Goal: Task Accomplishment & Management: Use online tool/utility

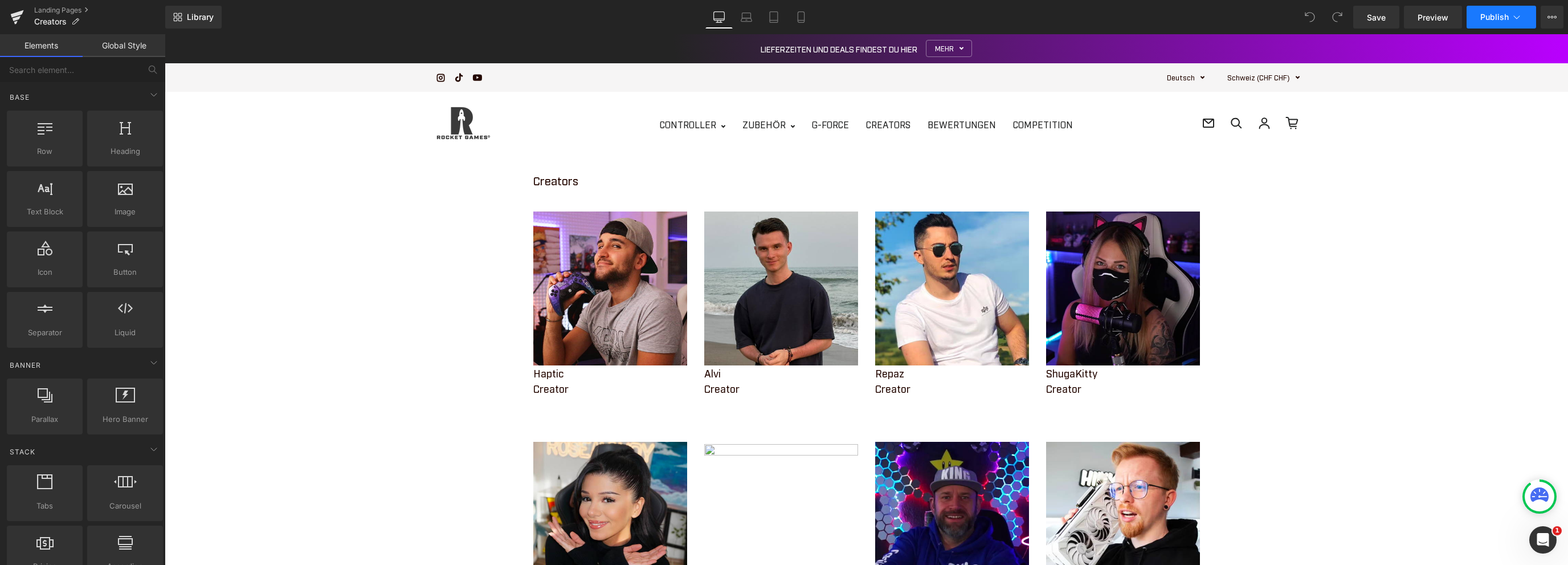
click at [1520, 15] on icon at bounding box center [1517, 17] width 12 height 12
click at [1551, 17] on icon at bounding box center [1552, 17] width 9 height 9
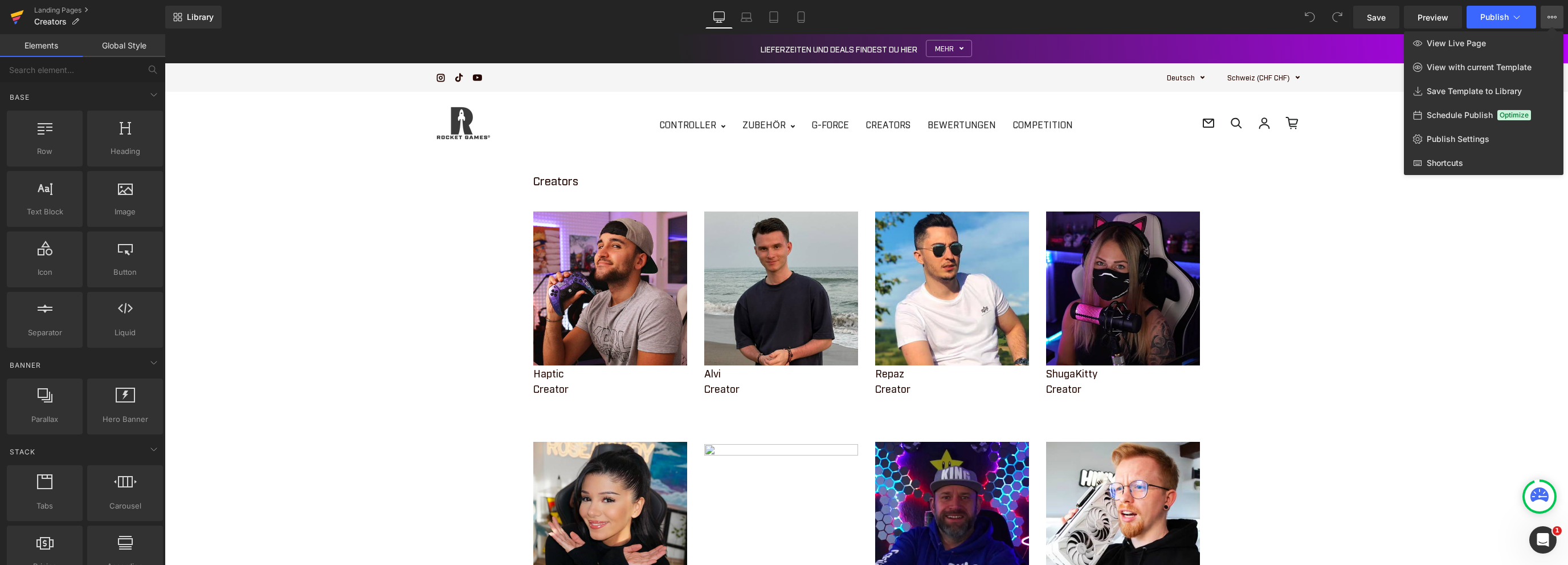
click at [14, 14] on icon at bounding box center [17, 14] width 13 height 7
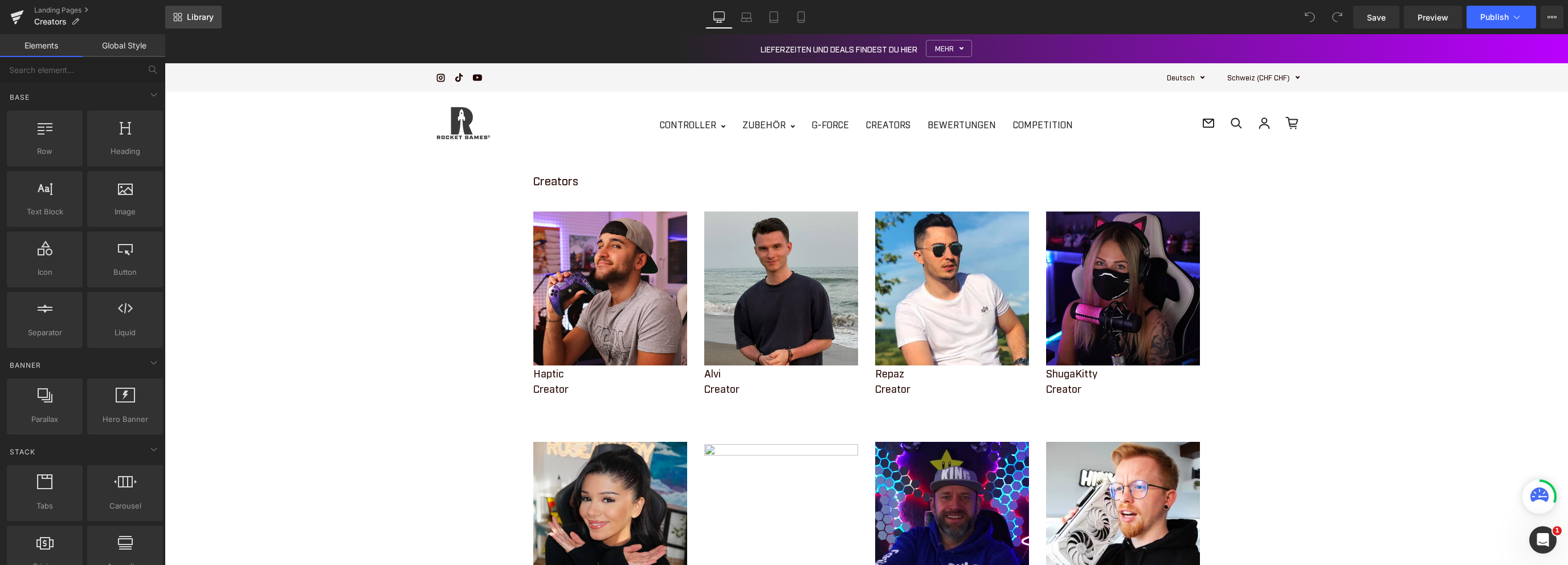
click at [188, 19] on span "Library" at bounding box center [200, 17] width 27 height 10
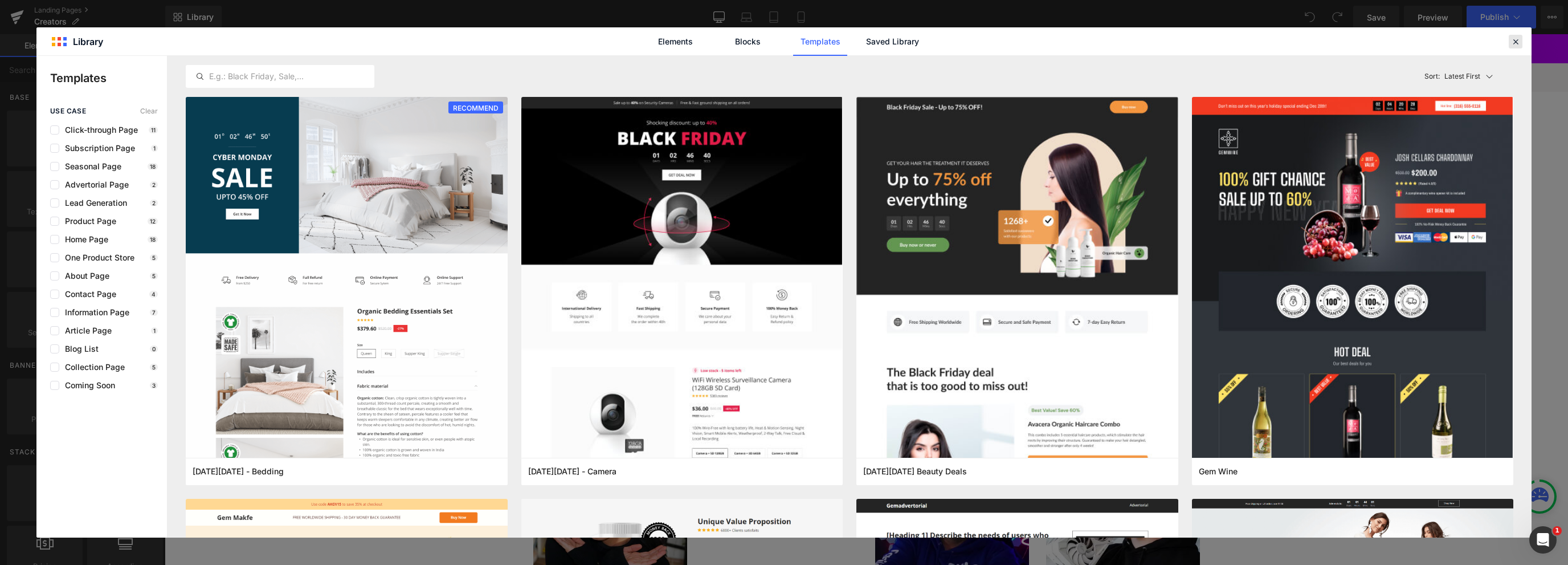
click at [1518, 40] on icon at bounding box center [1515, 42] width 10 height 10
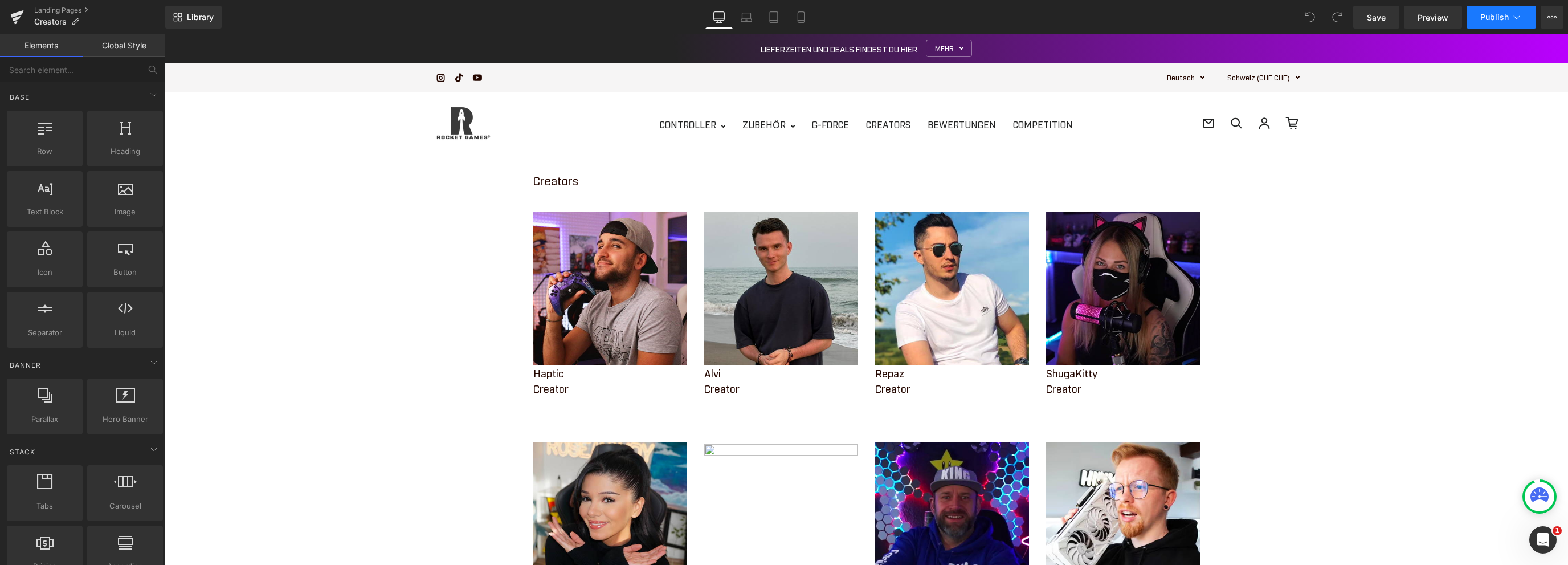
click at [1520, 17] on icon at bounding box center [1517, 17] width 12 height 12
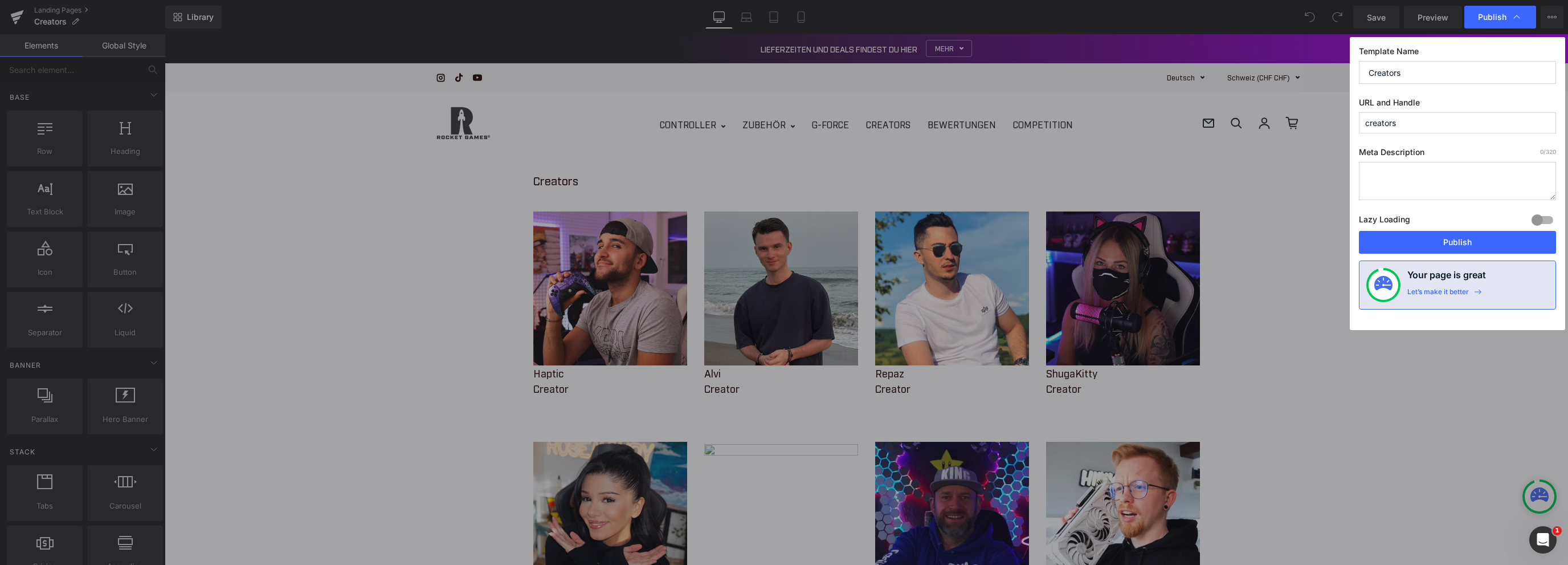
click at [1546, 216] on div at bounding box center [1543, 219] width 27 height 18
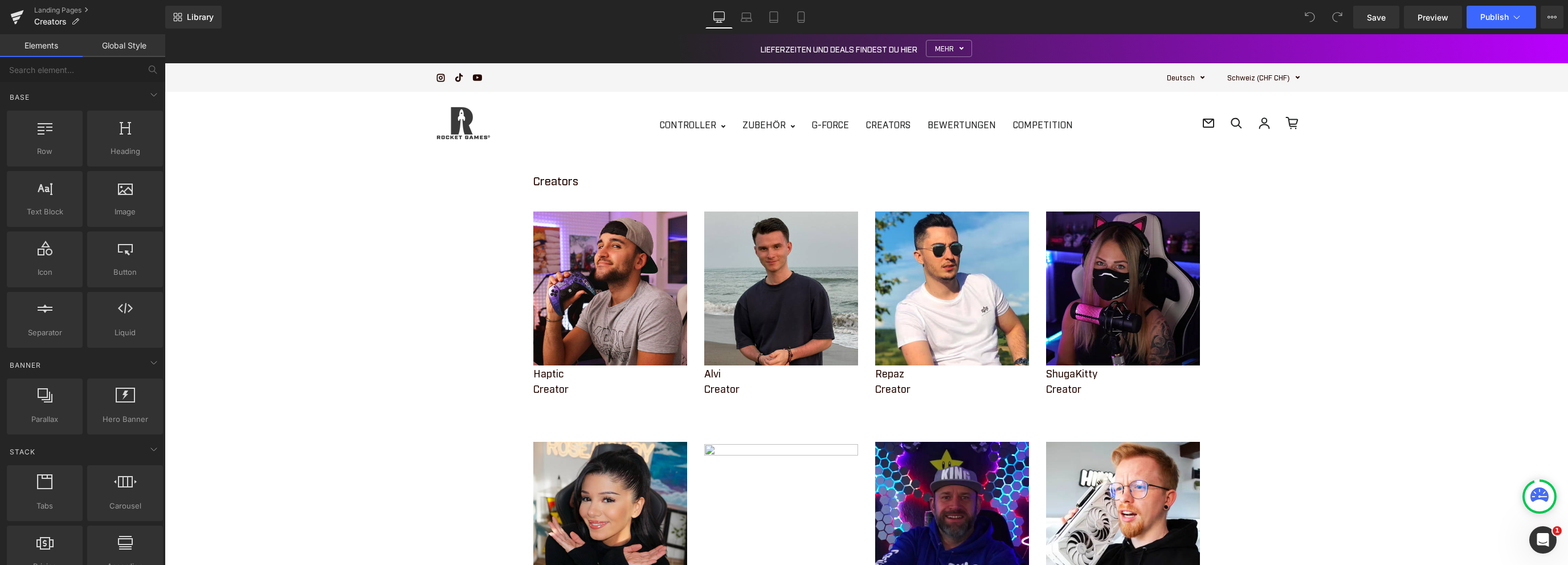
click at [118, 48] on link "Global Style" at bounding box center [123, 45] width 82 height 23
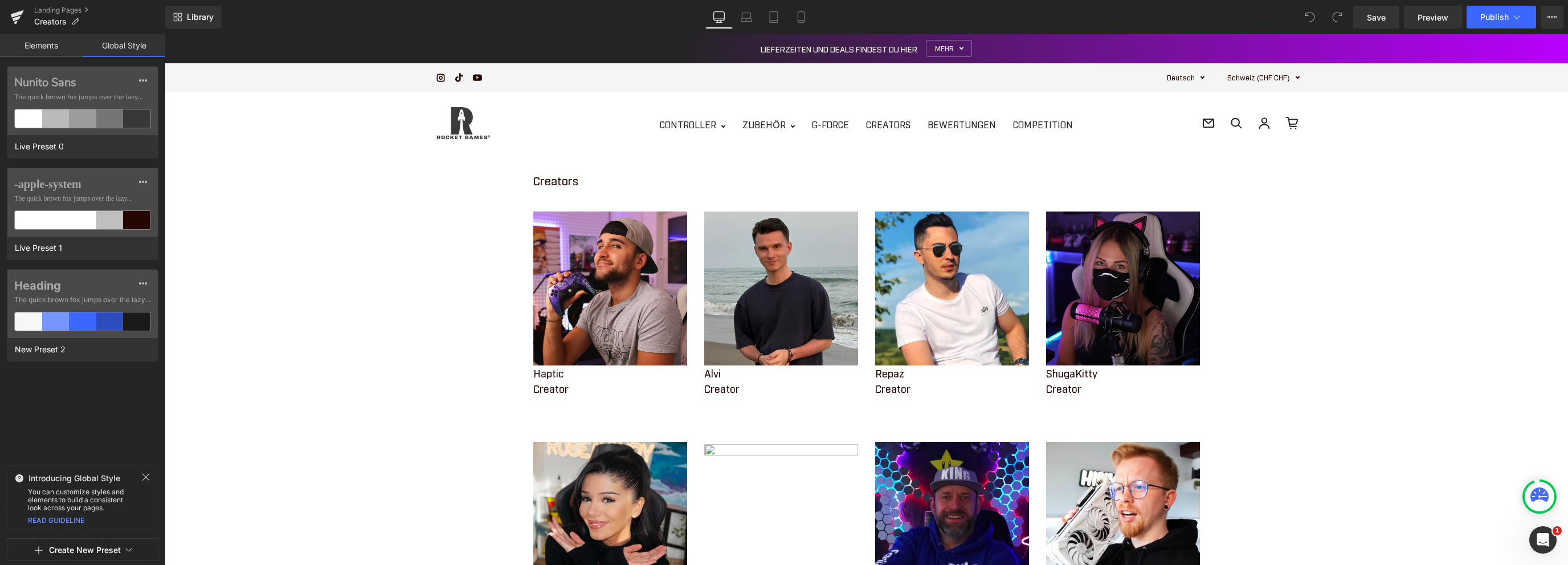
click at [41, 42] on link "Elements" at bounding box center [41, 45] width 82 height 23
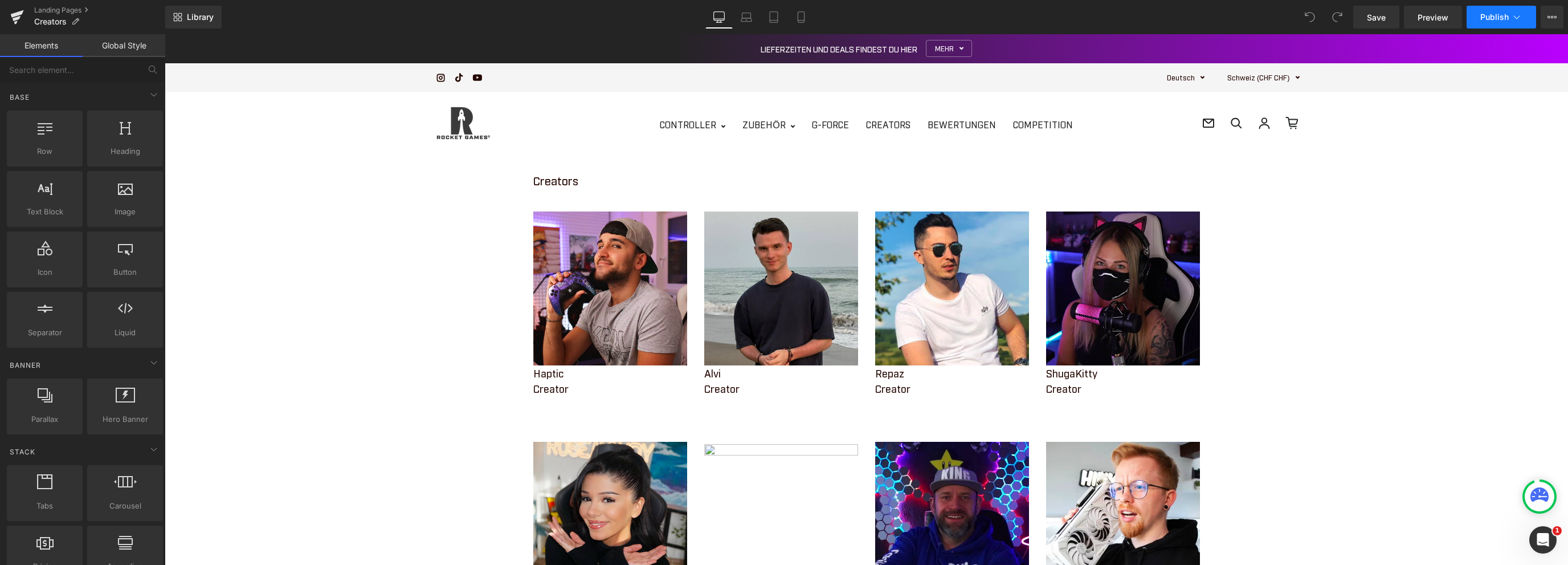
click at [1518, 14] on icon at bounding box center [1517, 17] width 12 height 12
click at [1558, 19] on button "View Live Page View with current Template Save Template to Library Schedule Pub…" at bounding box center [1552, 17] width 23 height 23
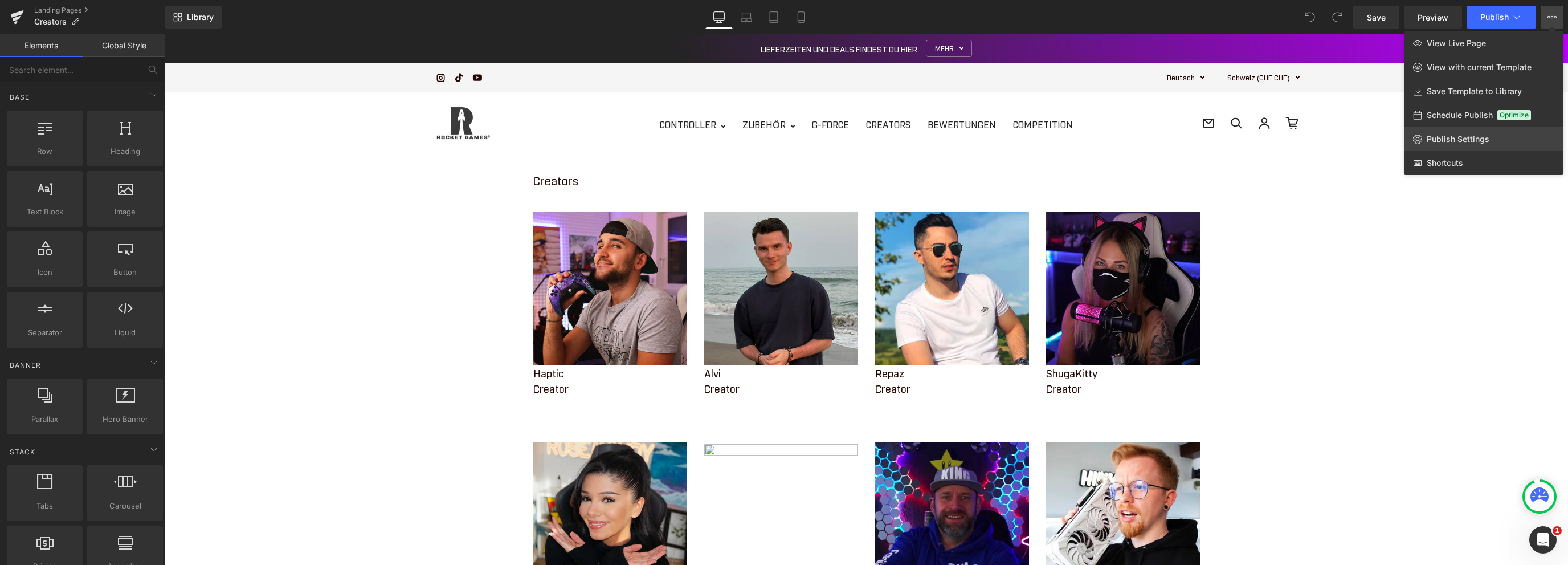
click at [1470, 136] on span "Publish Settings" at bounding box center [1458, 139] width 63 height 10
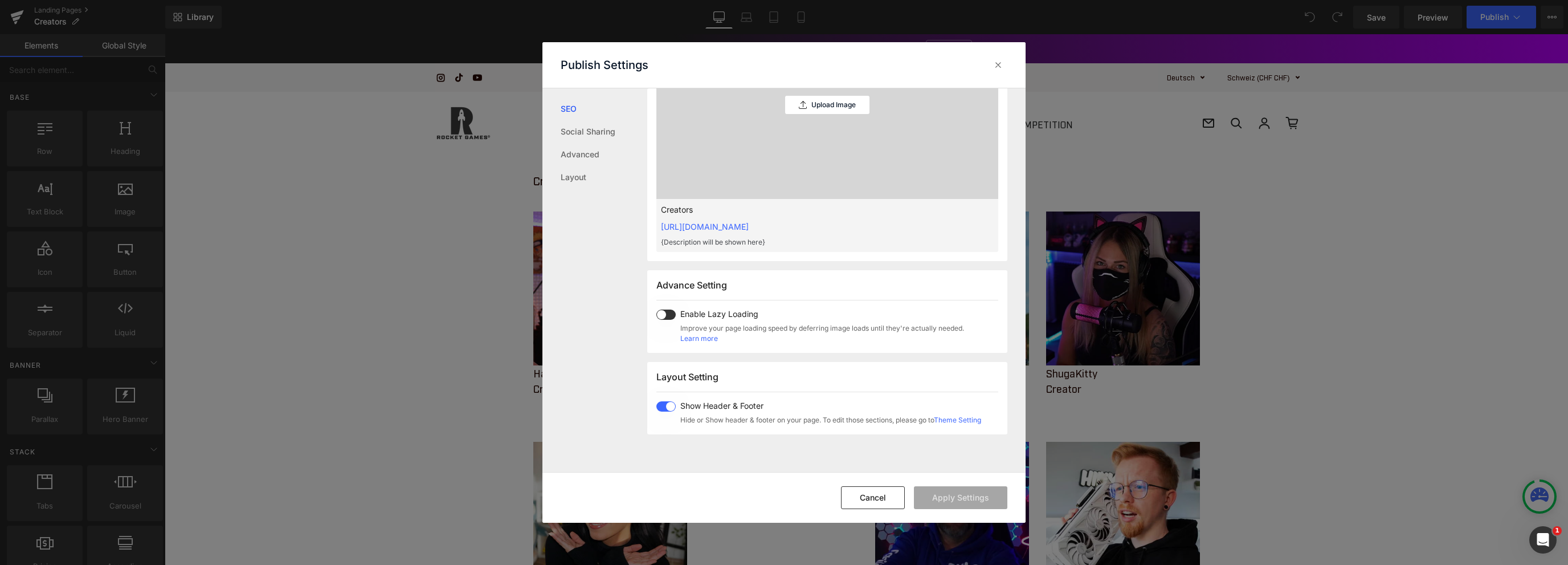
scroll to position [456, 0]
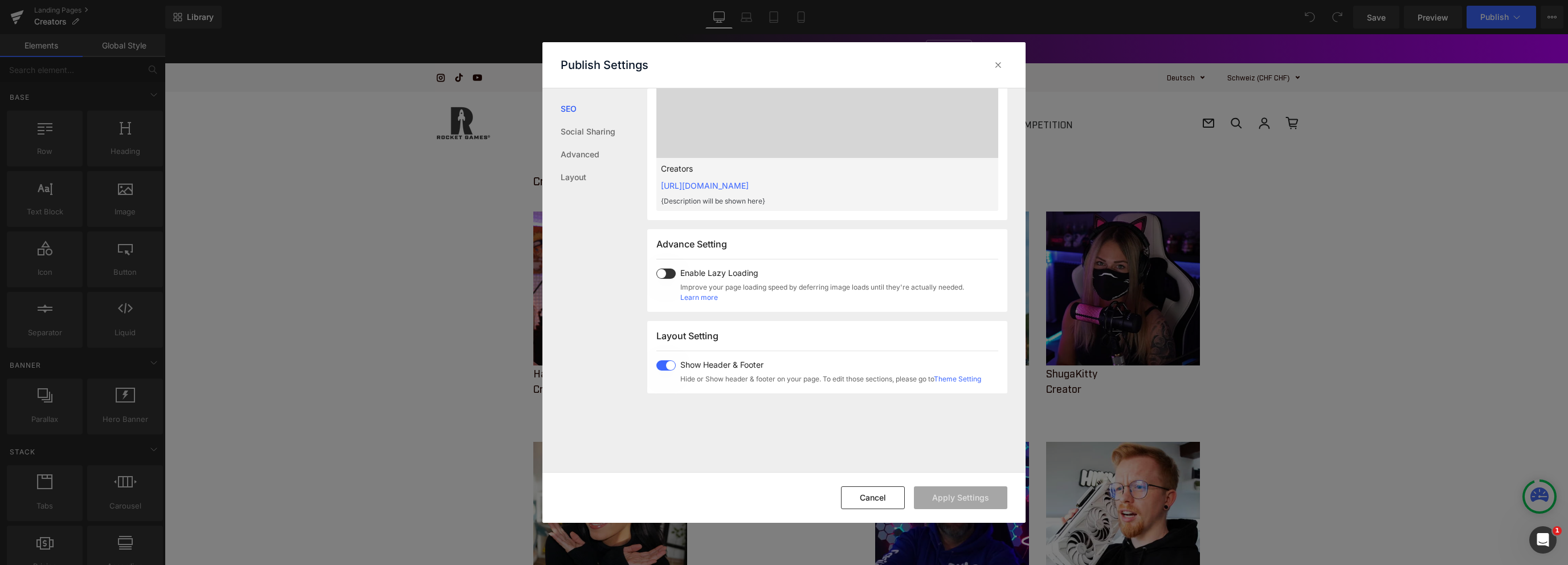
click at [673, 273] on span at bounding box center [666, 273] width 19 height 10
click at [970, 497] on button "Apply Settings" at bounding box center [960, 498] width 93 height 23
click at [586, 152] on link "Advanced" at bounding box center [604, 154] width 87 height 23
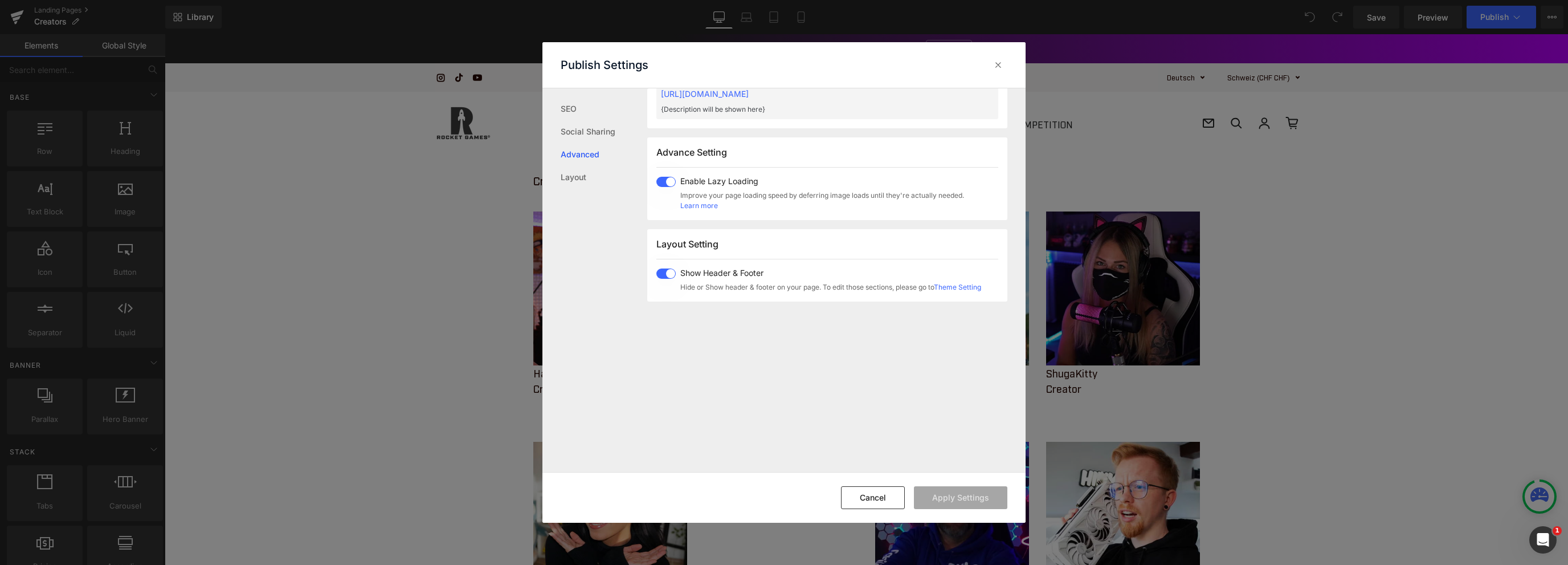
scroll to position [587, 0]
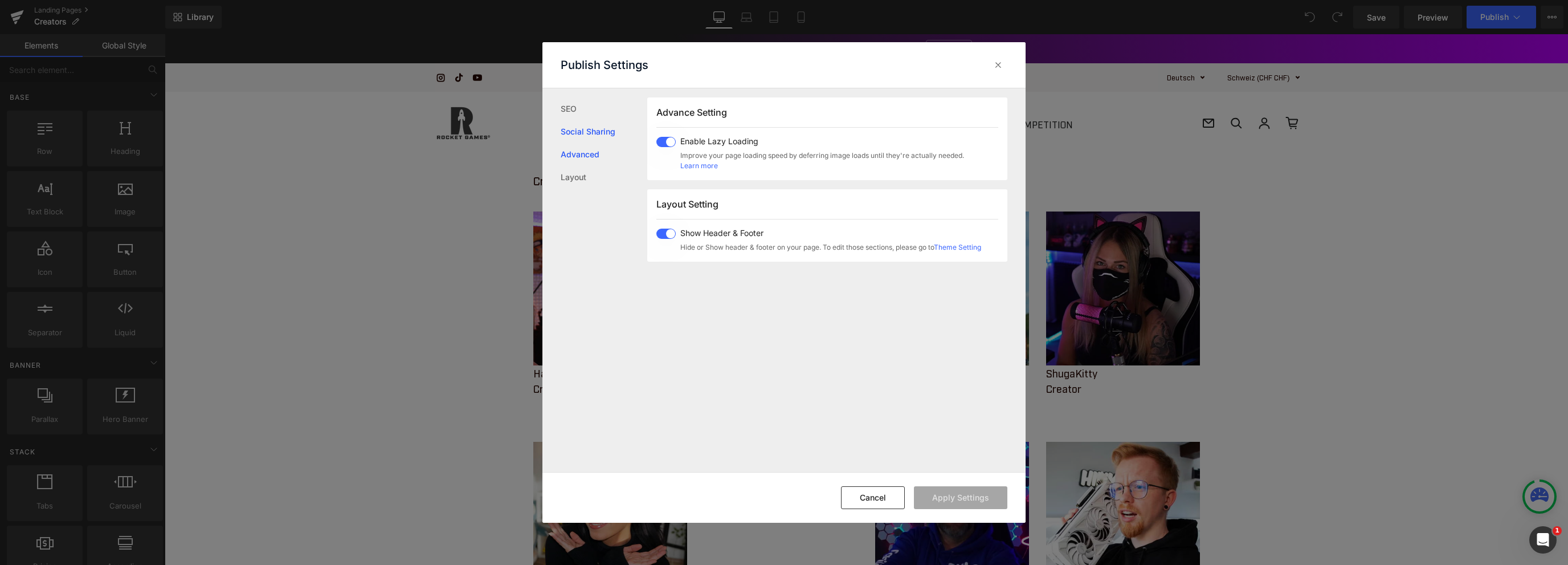
click at [587, 126] on link "Social Sharing" at bounding box center [604, 132] width 87 height 23
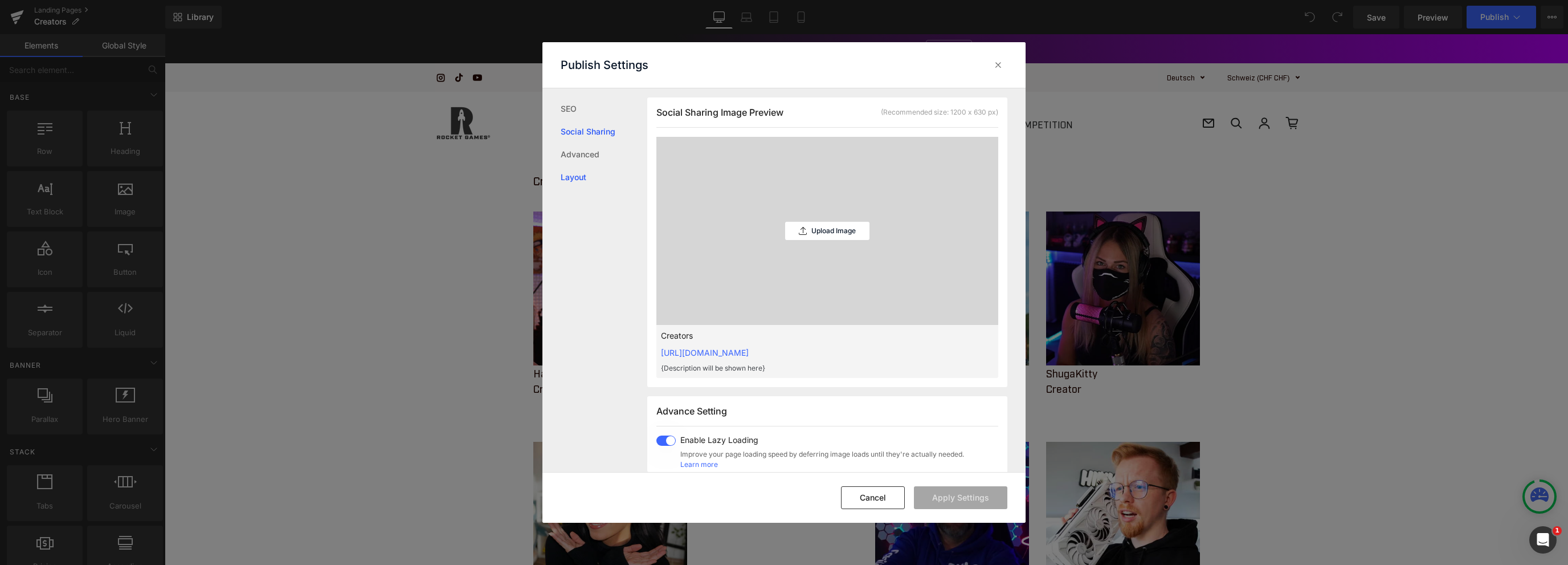
click at [578, 175] on link "Layout" at bounding box center [604, 178] width 87 height 23
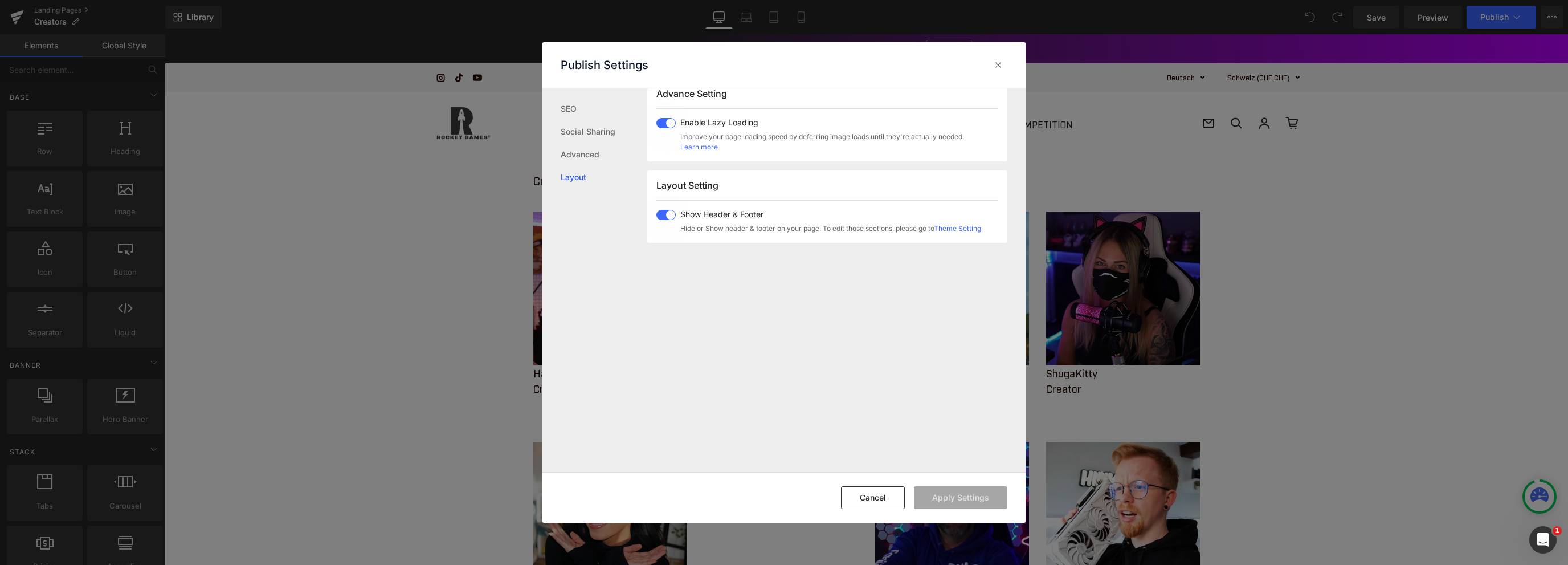
scroll to position [678, 0]
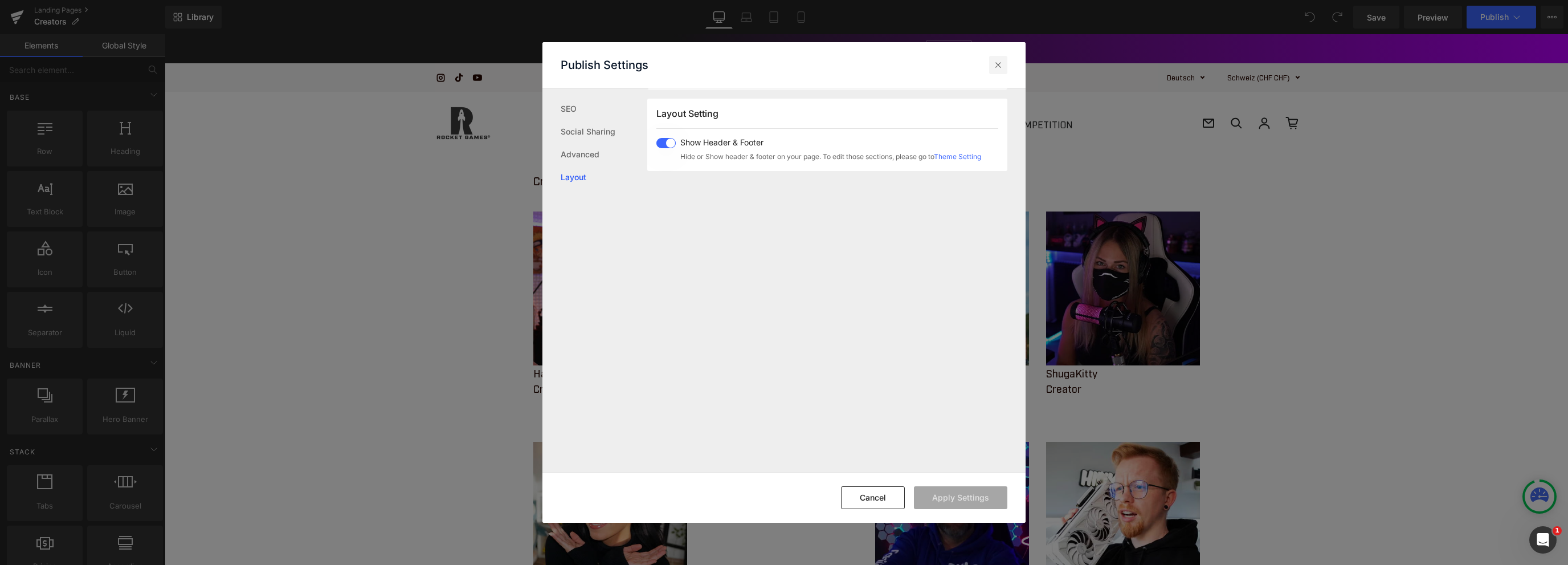
drag, startPoint x: 997, startPoint y: 70, endPoint x: 856, endPoint y: 63, distance: 141.2
click at [997, 70] on div at bounding box center [998, 64] width 18 height 18
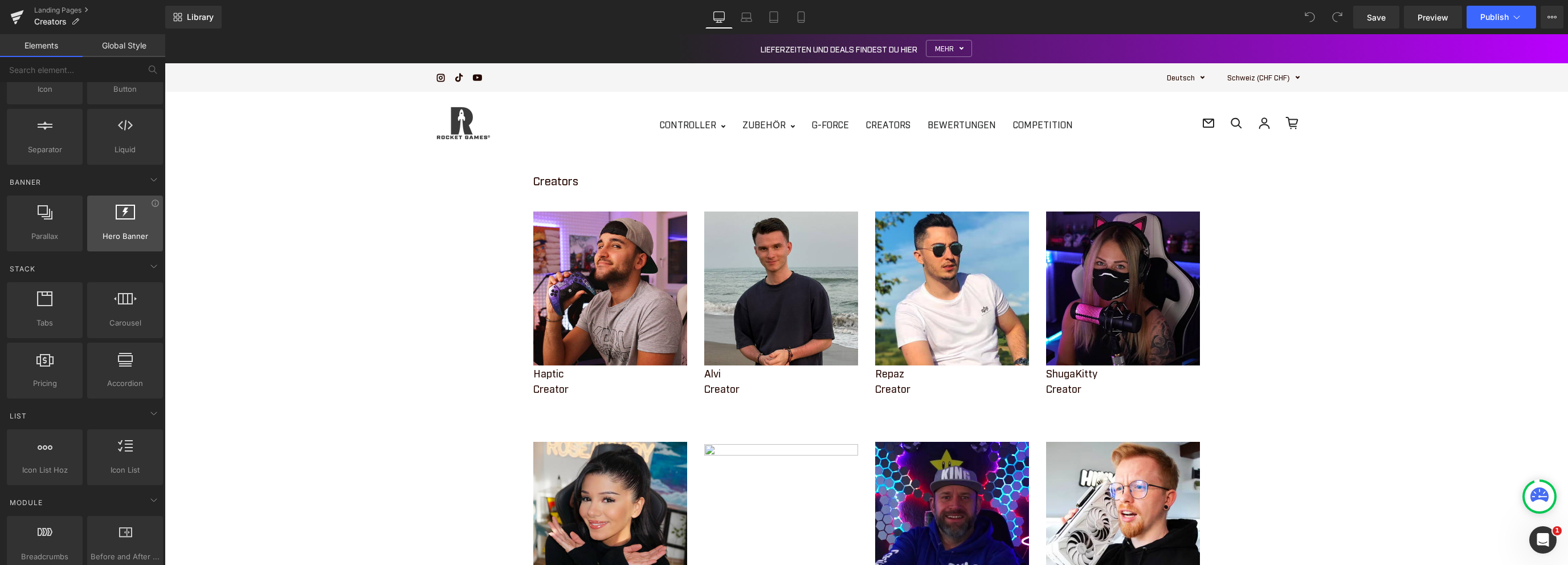
scroll to position [0, 0]
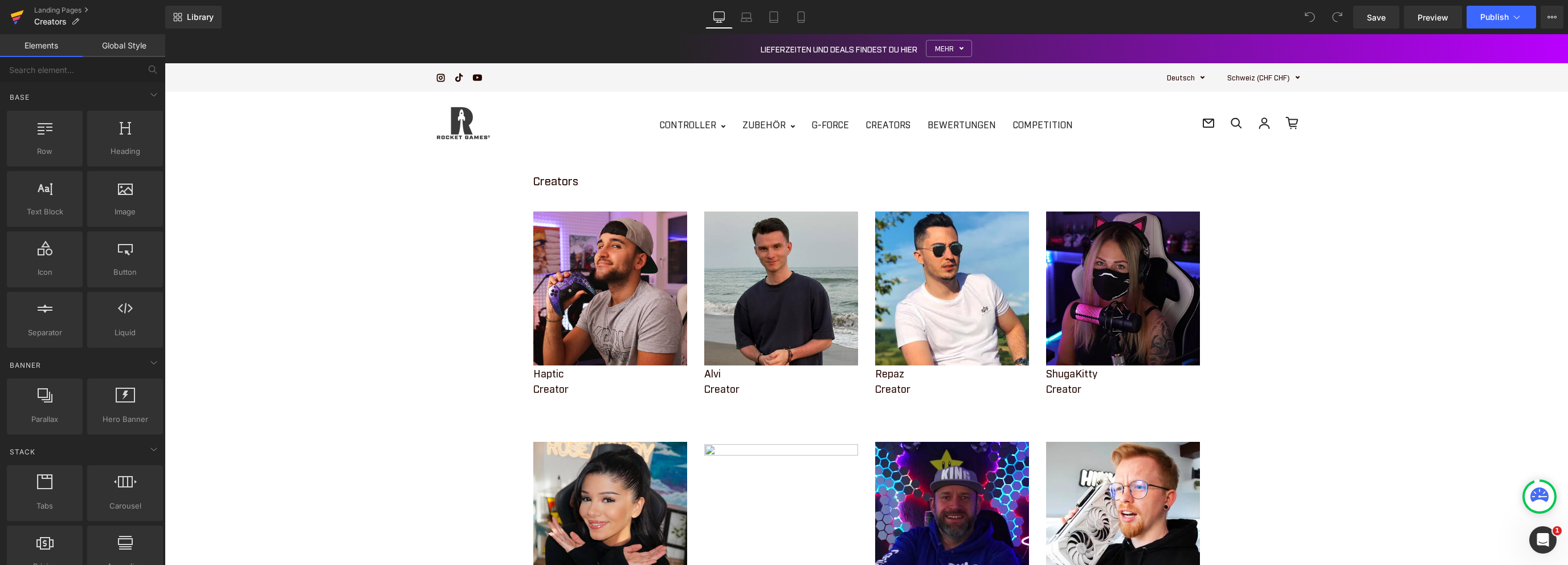
click at [17, 17] on icon at bounding box center [16, 18] width 8 height 5
